Goal: Task Accomplishment & Management: Use online tool/utility

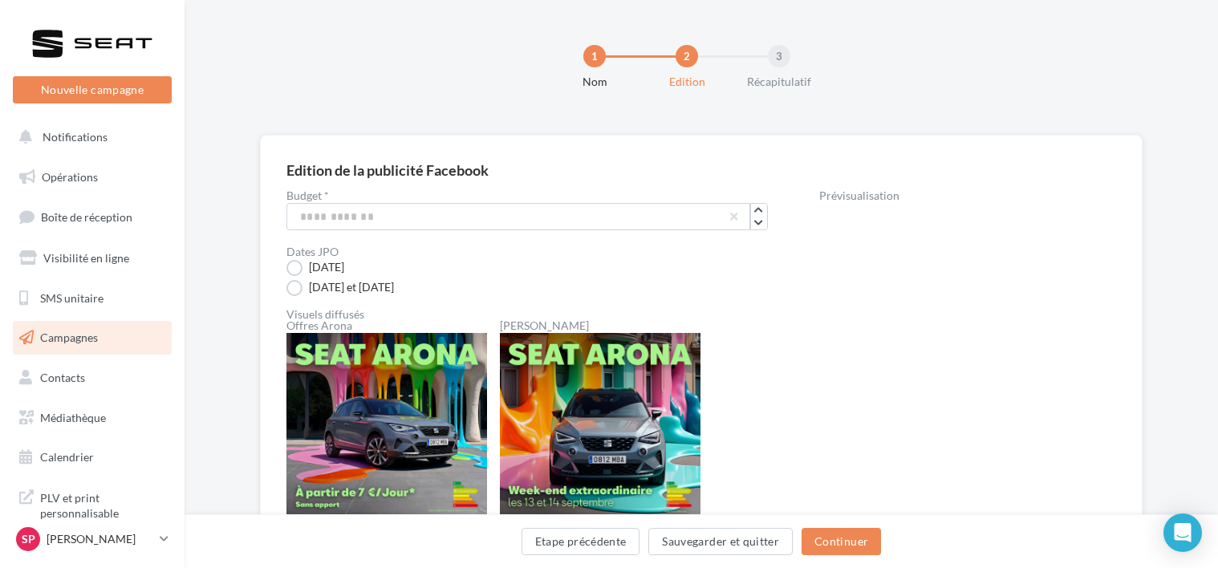
scroll to position [119, 0]
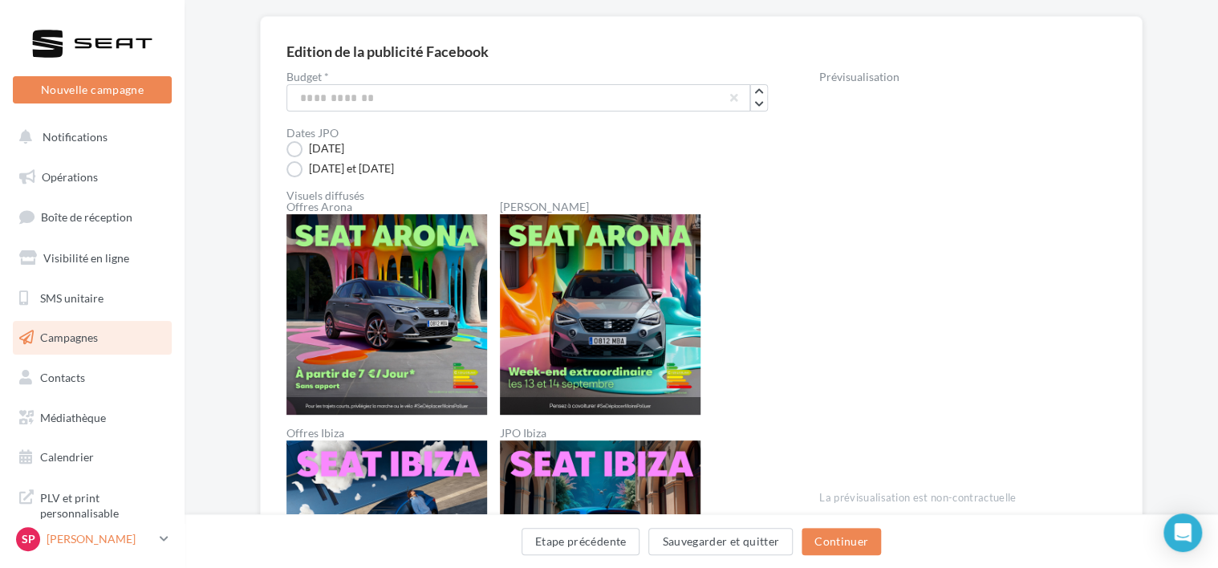
click at [160, 545] on icon at bounding box center [164, 539] width 9 height 14
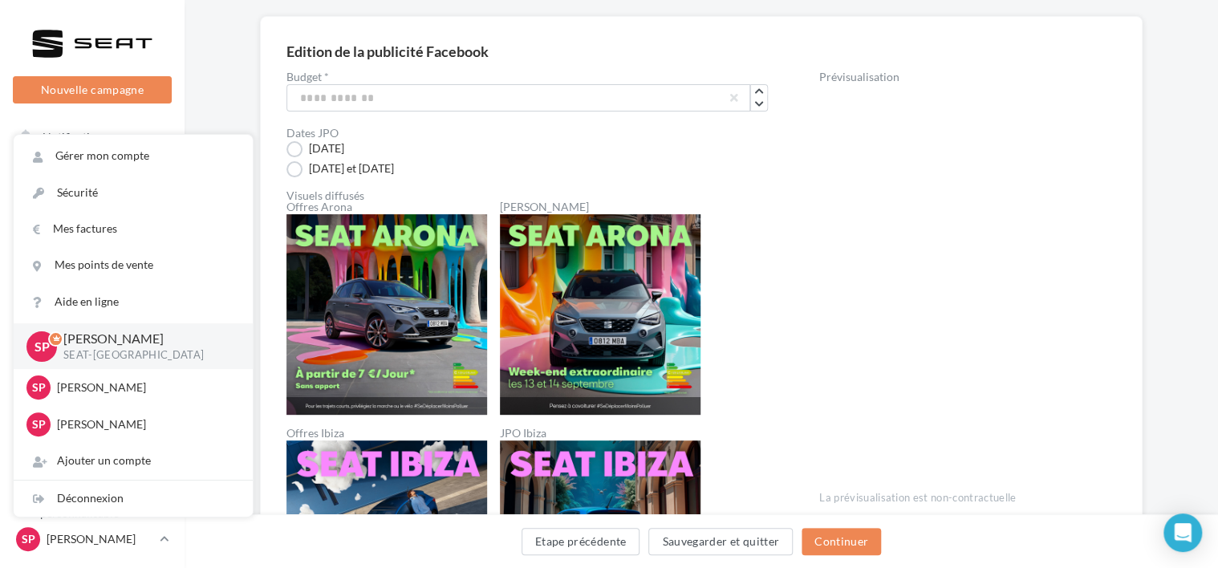
click at [712, 157] on div "[DATE] et [DATE]" at bounding box center [526, 148] width 481 height 17
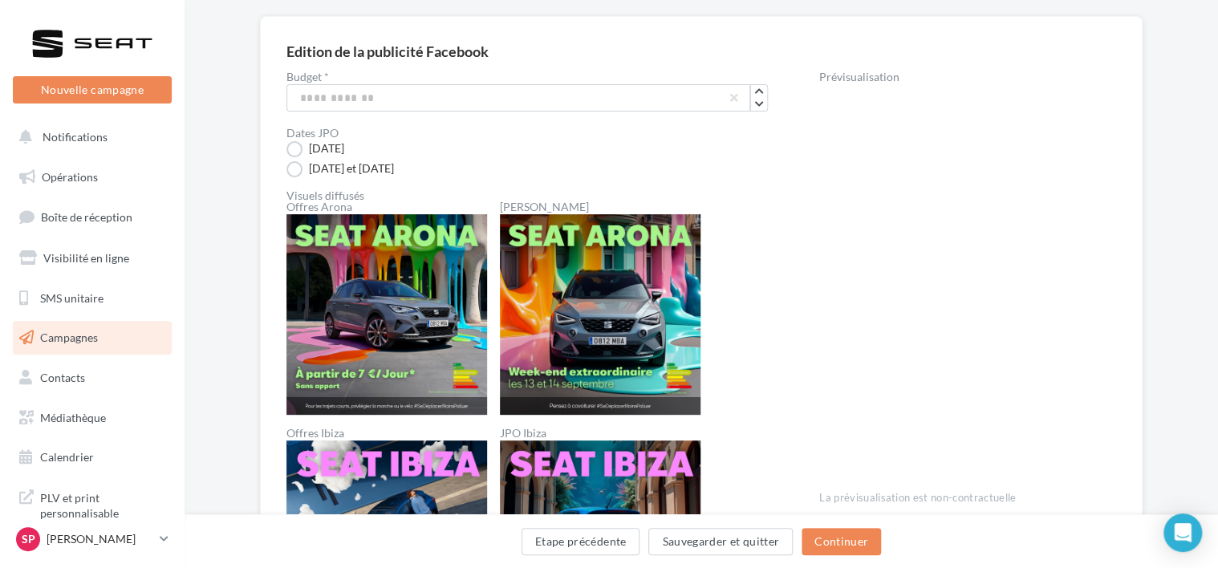
click at [765, 157] on div "[DATE] et [DATE]" at bounding box center [526, 148] width 481 height 17
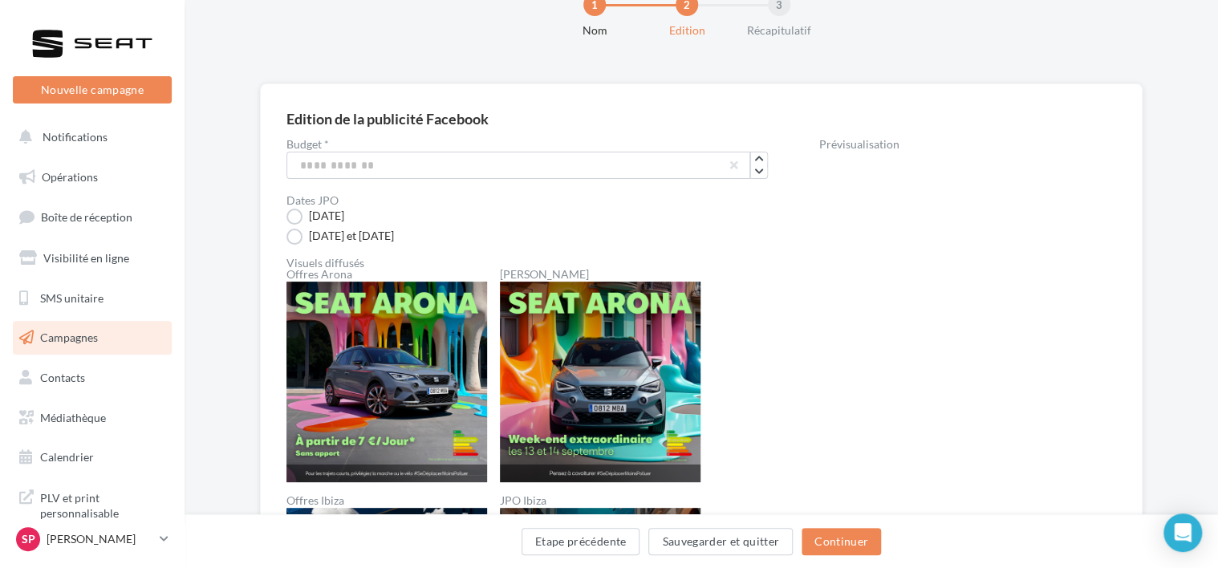
scroll to position [0, 0]
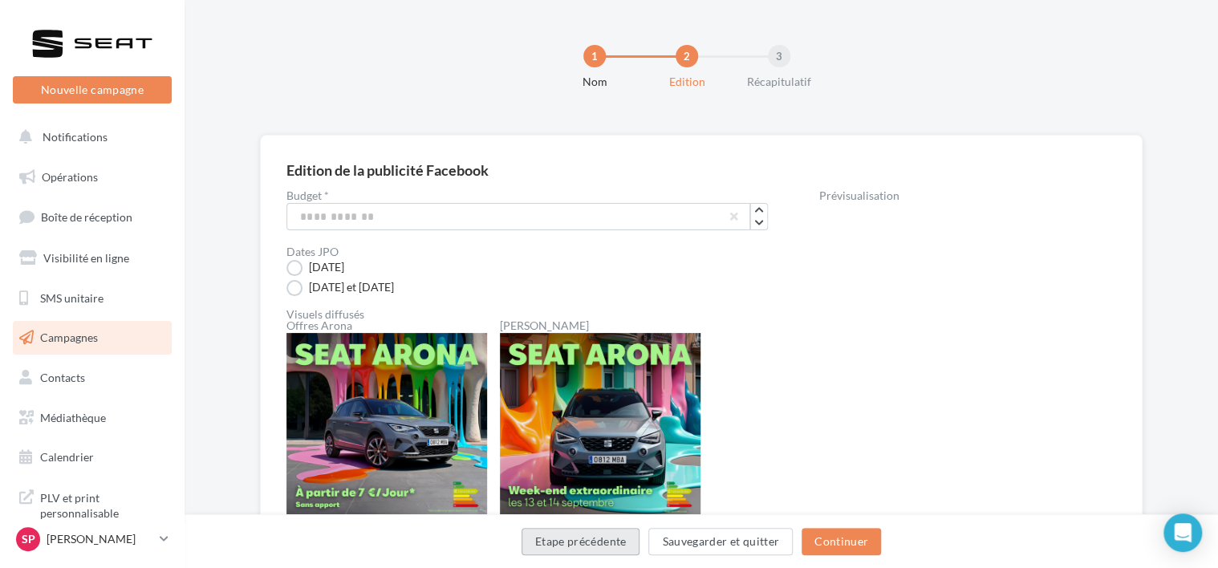
click at [590, 537] on button "Etape précédente" at bounding box center [580, 541] width 119 height 27
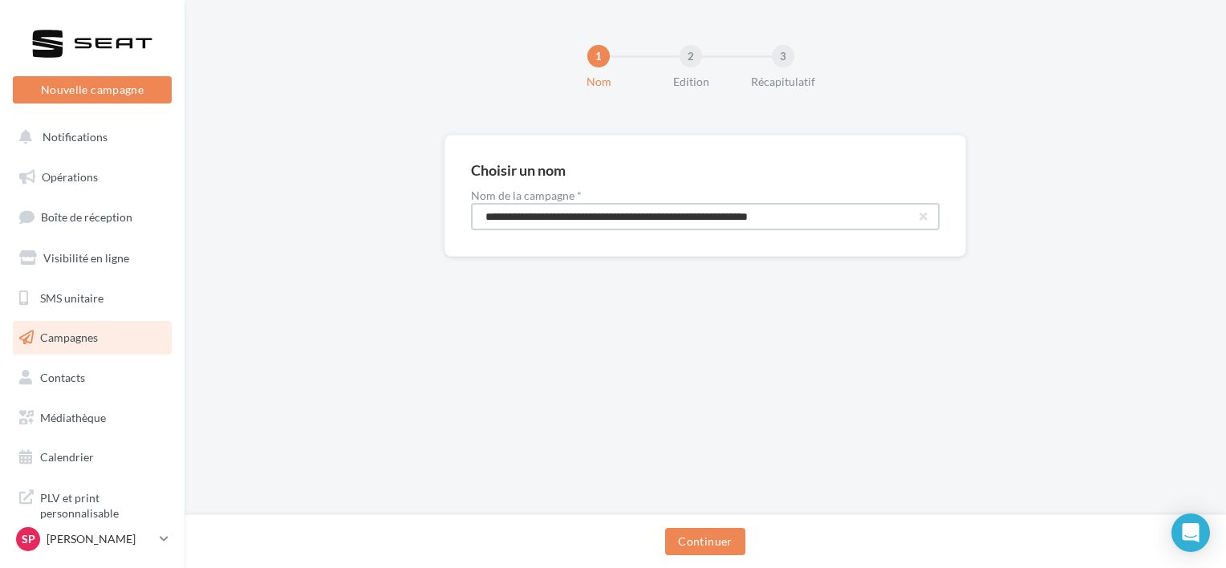
click at [858, 217] on input "**********" at bounding box center [705, 216] width 468 height 27
type input "**********"
click at [719, 539] on button "Continuer" at bounding box center [704, 541] width 79 height 27
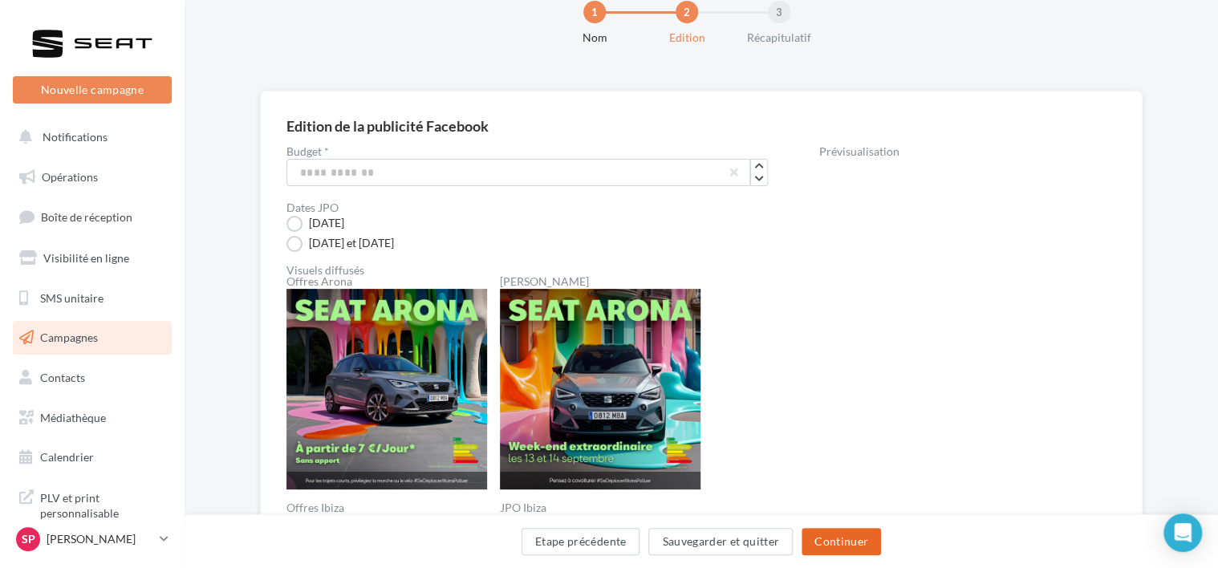
scroll to position [39, 0]
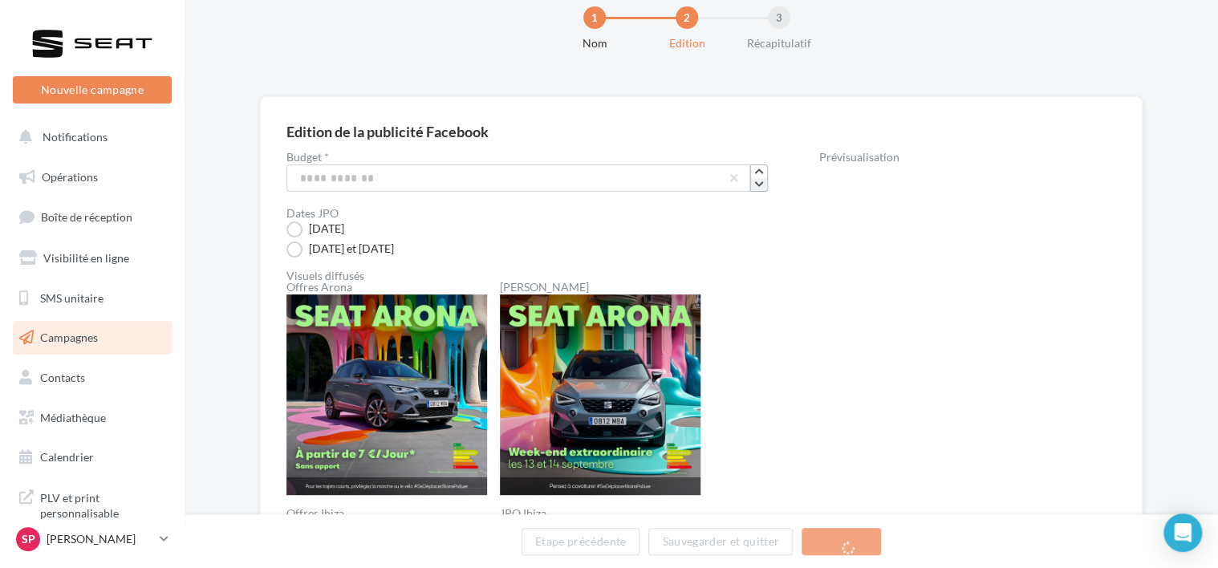
click at [755, 183] on icon "button" at bounding box center [758, 185] width 9 height 10
click at [763, 173] on icon "button" at bounding box center [758, 172] width 9 height 10
click at [761, 186] on icon "button" at bounding box center [758, 185] width 9 height 10
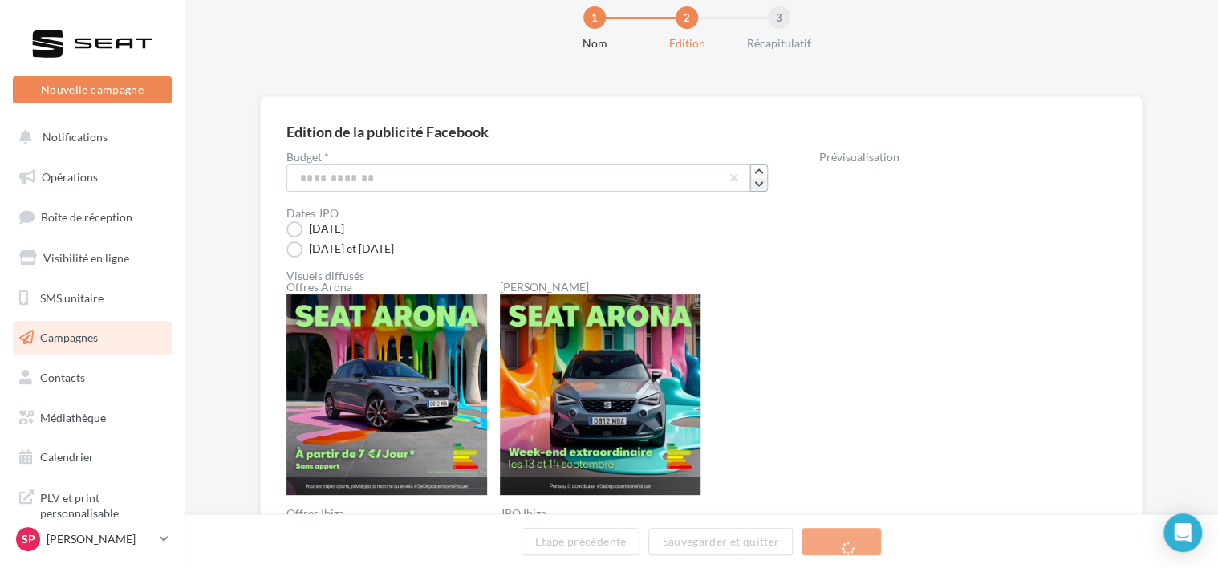
click at [760, 189] on button "button" at bounding box center [759, 184] width 16 height 13
click at [843, 538] on button "Continuer" at bounding box center [840, 541] width 79 height 27
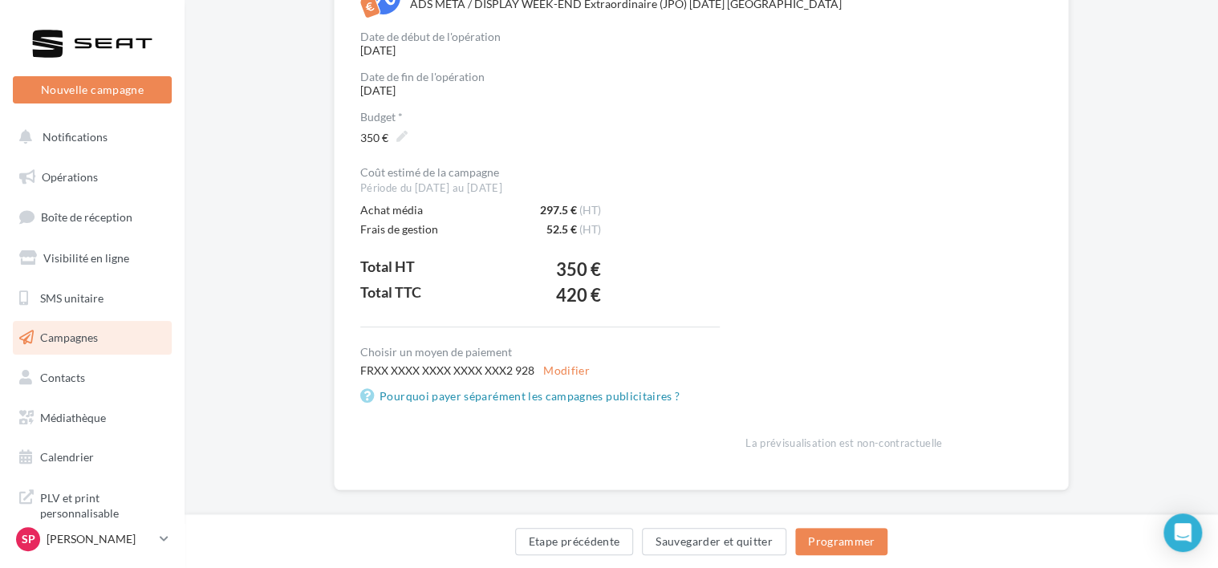
scroll to position [228, 0]
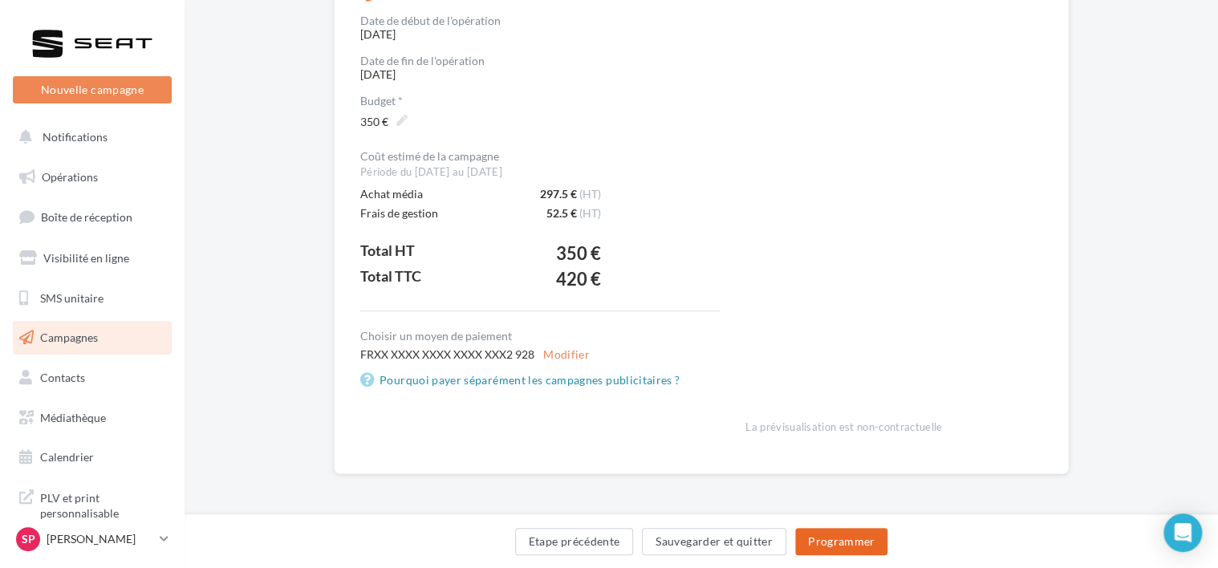
click at [852, 541] on button "Programmer" at bounding box center [841, 541] width 93 height 27
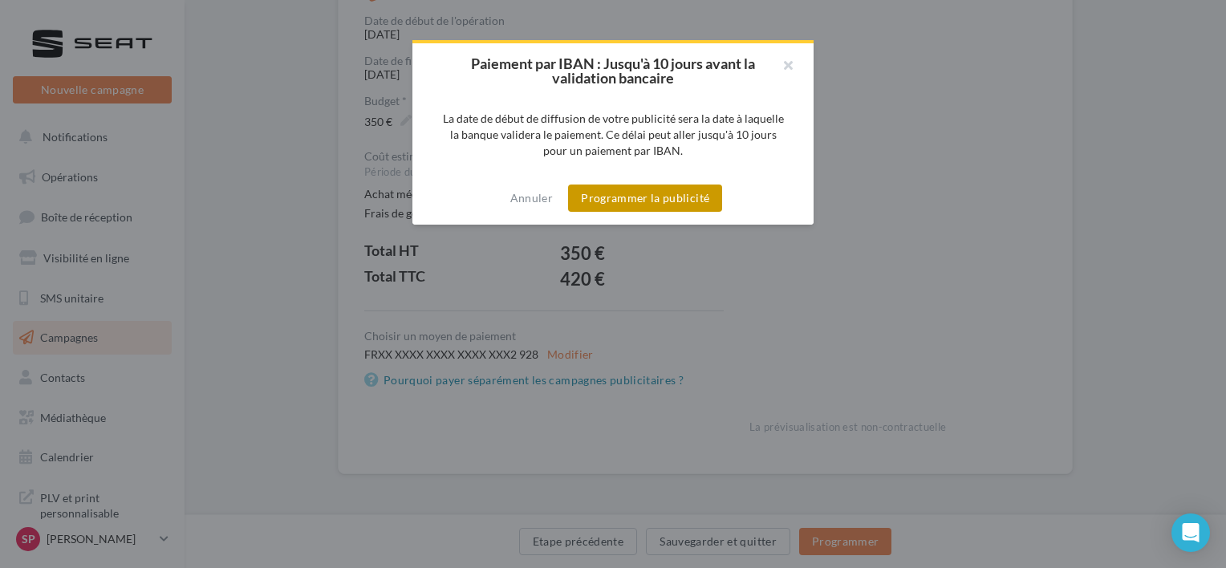
click at [656, 199] on button "Programmer la publicité" at bounding box center [645, 198] width 154 height 27
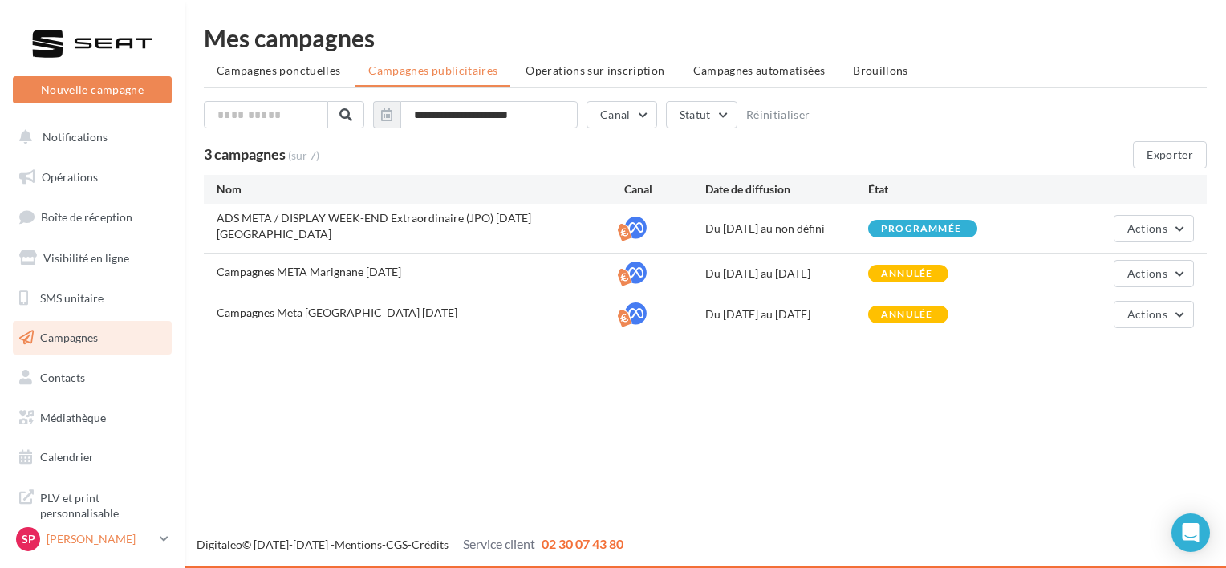
click at [140, 545] on p "[PERSON_NAME]" at bounding box center [100, 539] width 107 height 16
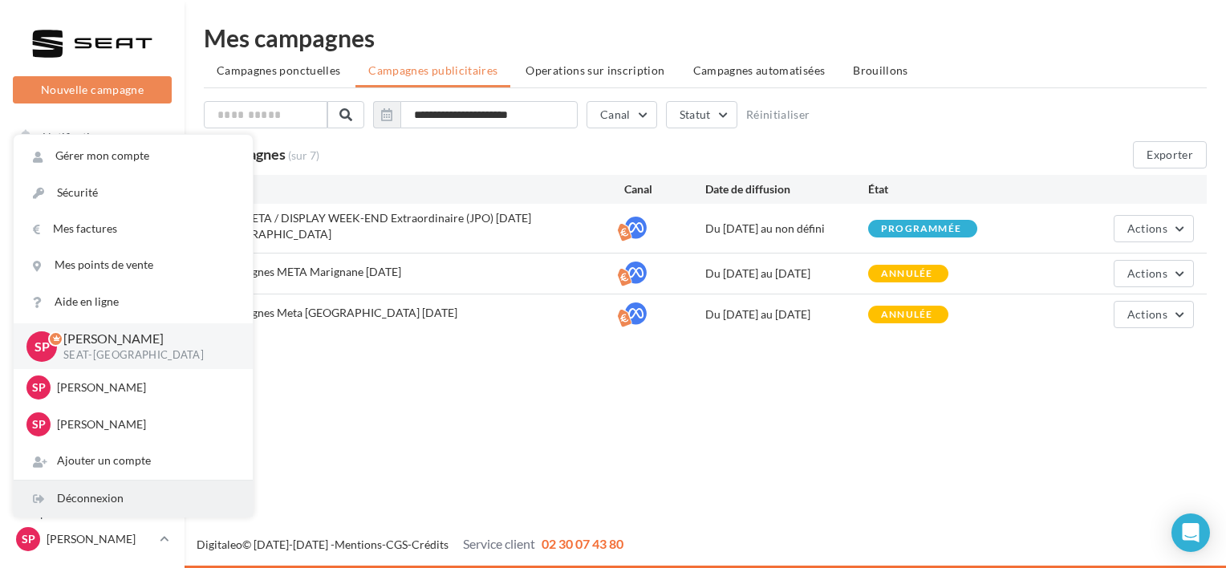
click at [114, 497] on div "Déconnexion" at bounding box center [133, 499] width 239 height 36
